Goal: Task Accomplishment & Management: Use online tool/utility

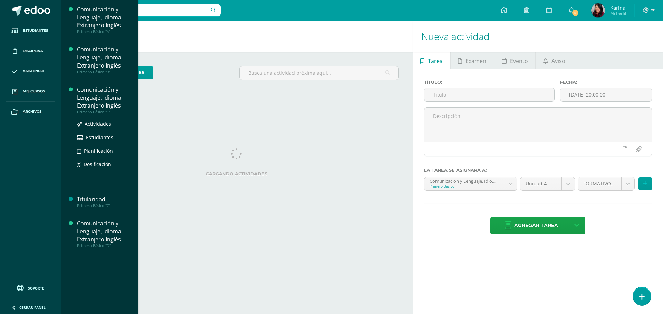
click at [89, 97] on div "Comunicación y Lenguaje, Idioma Extranjero Inglés" at bounding box center [103, 98] width 52 height 24
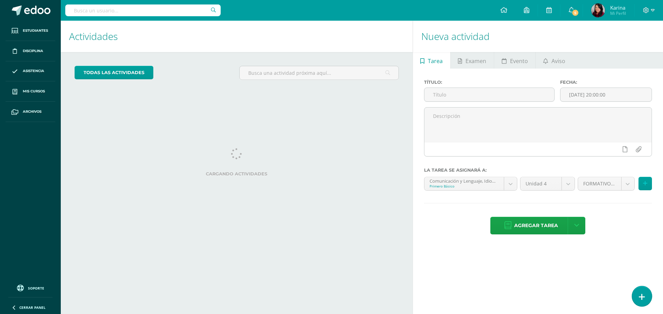
click at [647, 301] on link at bounding box center [642, 296] width 20 height 20
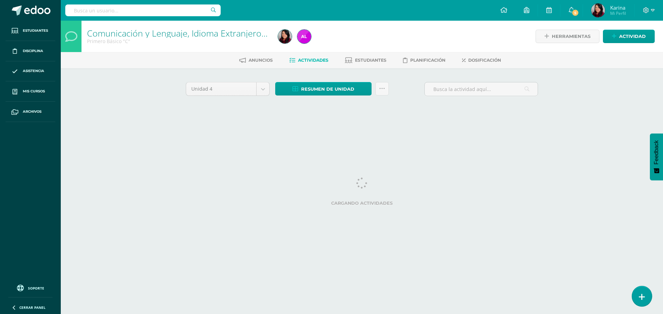
click at [640, 295] on icon at bounding box center [642, 297] width 6 height 8
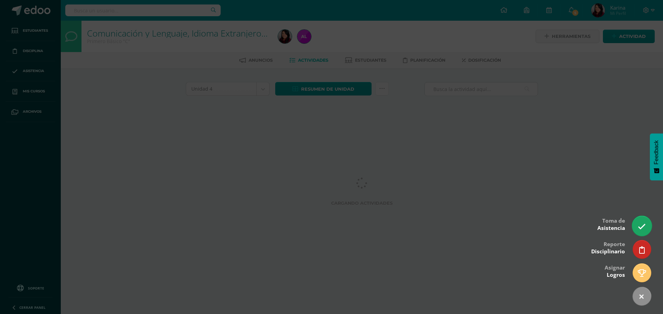
click at [641, 227] on icon at bounding box center [641, 227] width 8 height 8
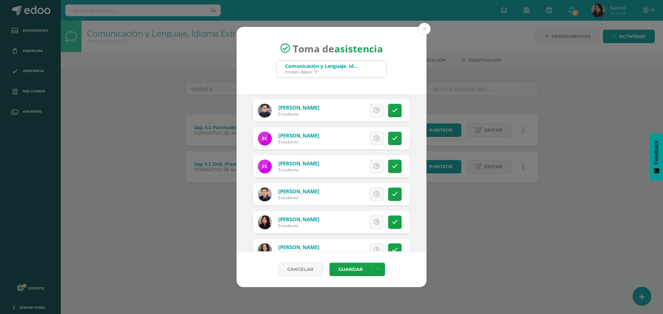
scroll to position [207, 0]
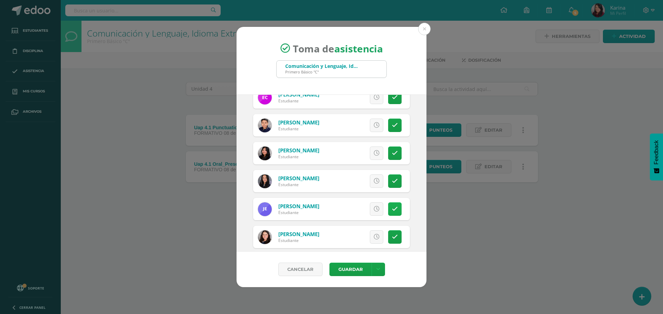
click at [388, 208] on link at bounding box center [394, 209] width 13 height 13
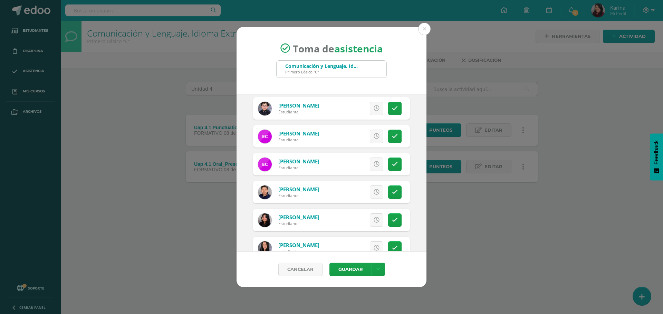
scroll to position [138, 0]
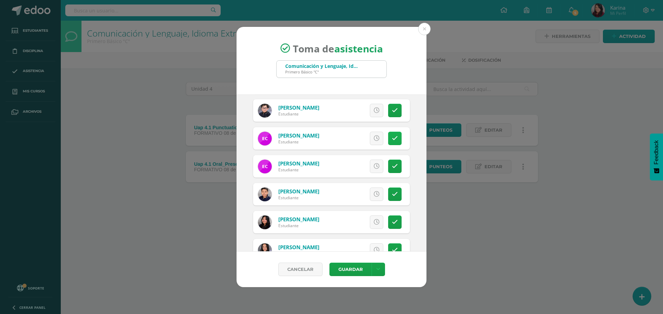
click at [392, 141] on icon at bounding box center [395, 139] width 6 height 6
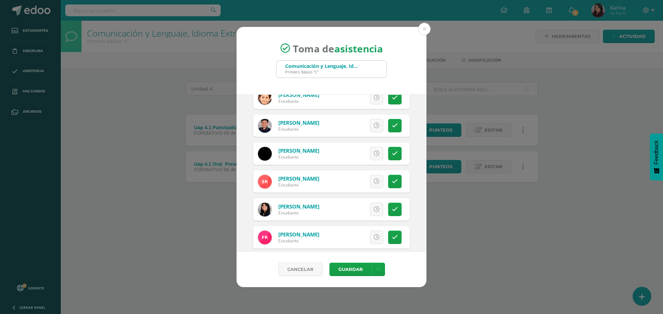
scroll to position [970, 0]
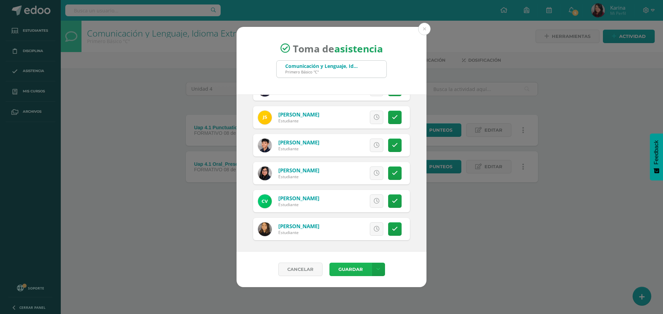
click at [351, 269] on button "Guardar" at bounding box center [350, 269] width 42 height 13
